Goal: Download file/media

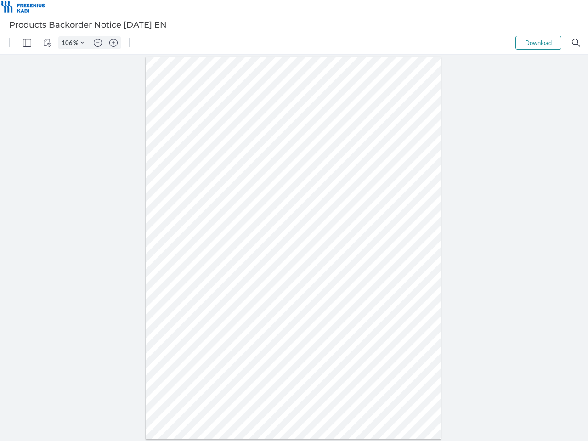
click at [27, 43] on img "Panel" at bounding box center [27, 43] width 8 height 8
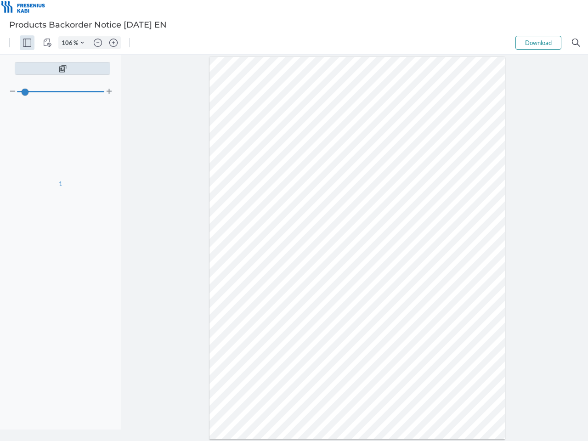
click at [47, 43] on img "View Controls" at bounding box center [47, 43] width 8 height 8
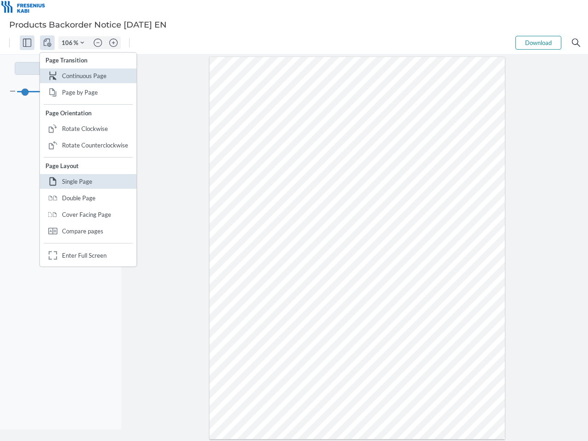
click at [68, 43] on input "106" at bounding box center [66, 43] width 15 height 8
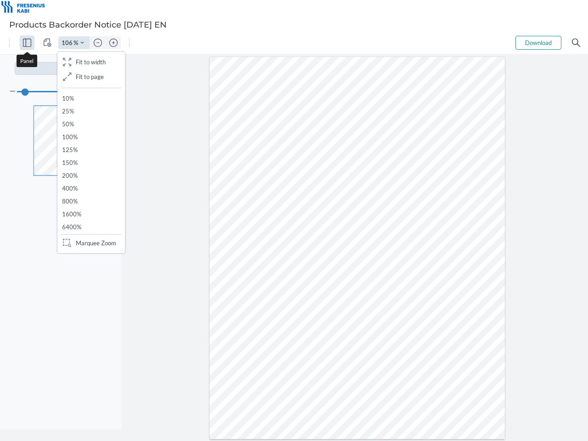
click at [82, 43] on img "Zoom Controls" at bounding box center [82, 43] width 4 height 4
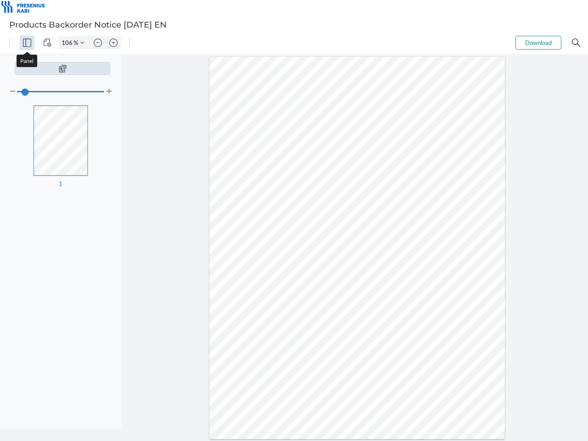
click at [98, 43] on img "Zoom out" at bounding box center [98, 43] width 8 height 8
click at [113, 43] on img "Zoom in" at bounding box center [113, 43] width 8 height 8
type input "106"
click at [538, 43] on button "Download" at bounding box center [538, 43] width 46 height 14
click at [576, 43] on img "Search" at bounding box center [576, 43] width 8 height 8
